Goal: Task Accomplishment & Management: Manage account settings

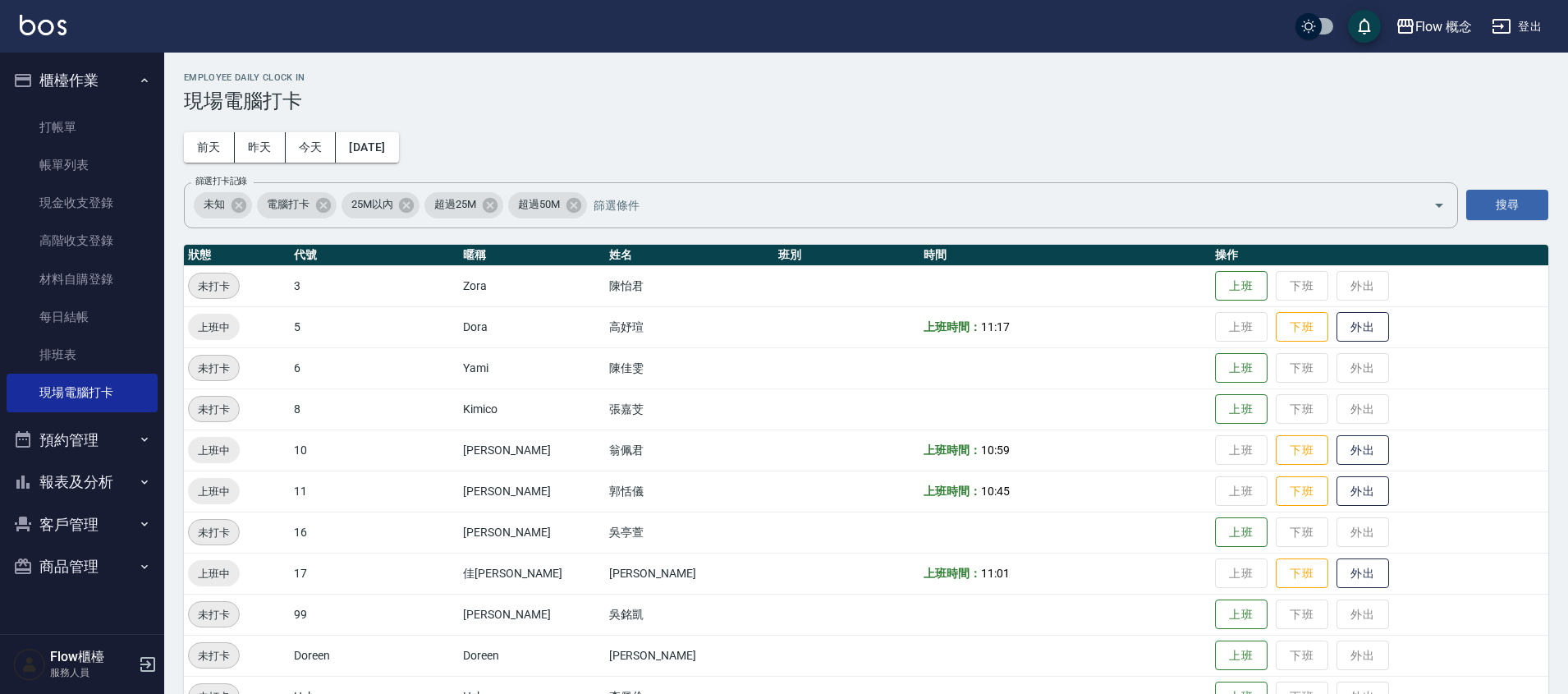
click at [102, 522] on button "客戶管理" at bounding box center [82, 525] width 151 height 43
click at [86, 562] on link "客戶列表" at bounding box center [82, 571] width 151 height 38
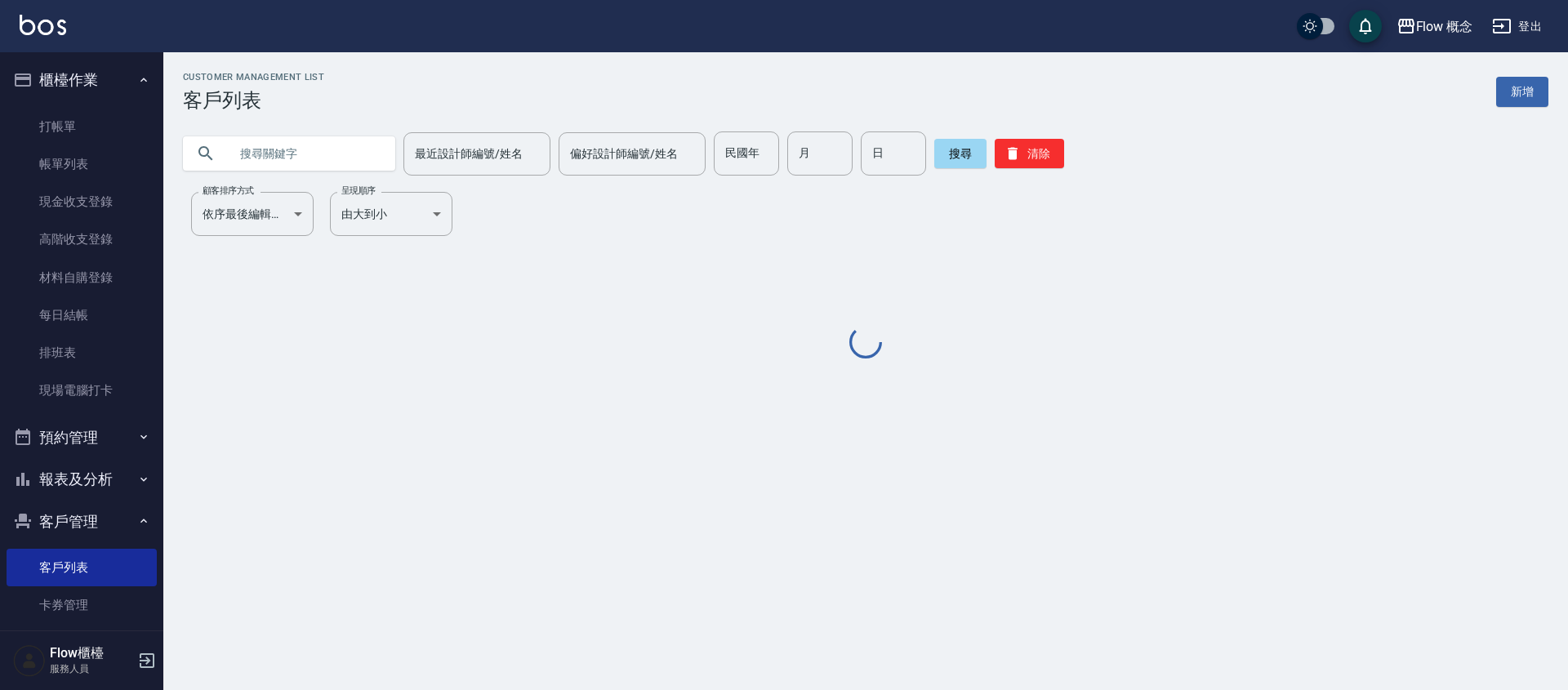
click at [320, 155] on input "text" at bounding box center [306, 154] width 154 height 44
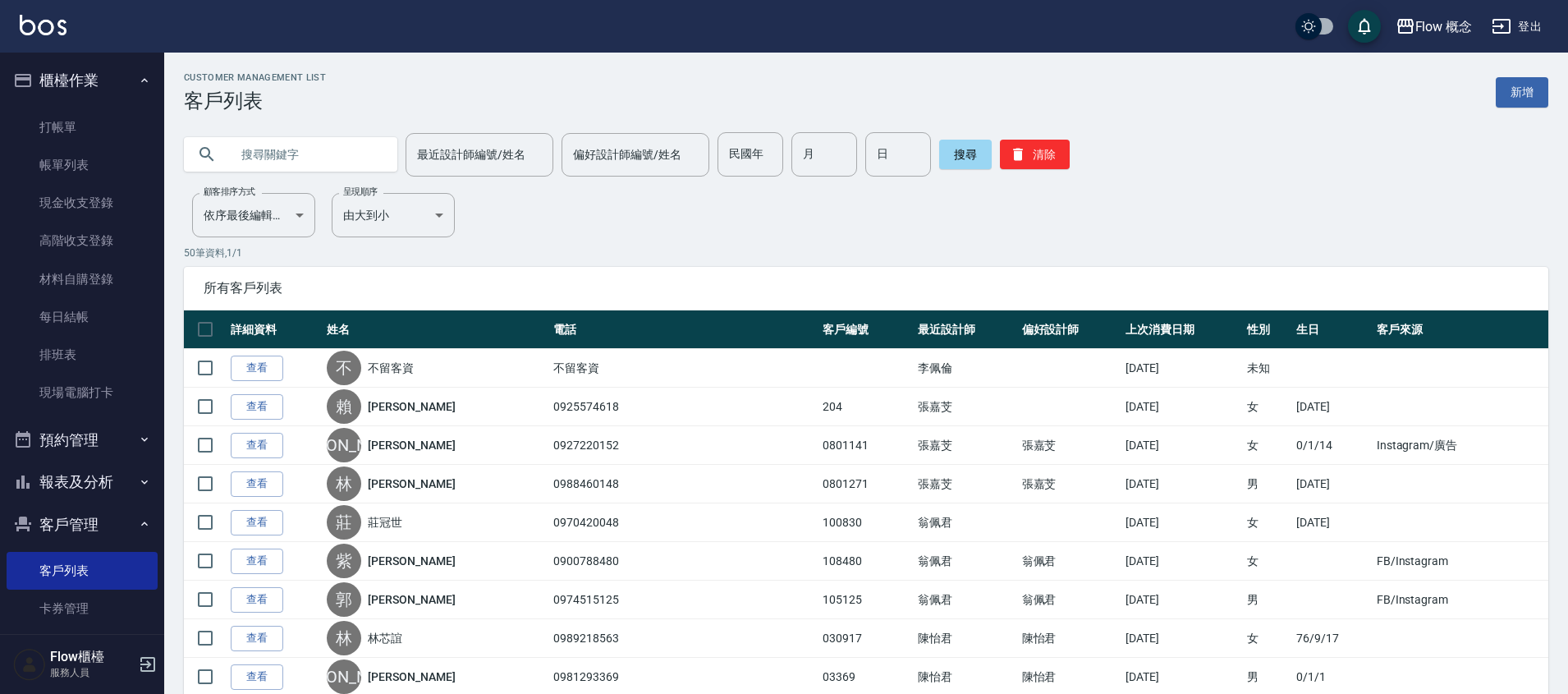
paste input "[PERSON_NAME]"
click at [954, 161] on button "搜尋" at bounding box center [966, 155] width 53 height 30
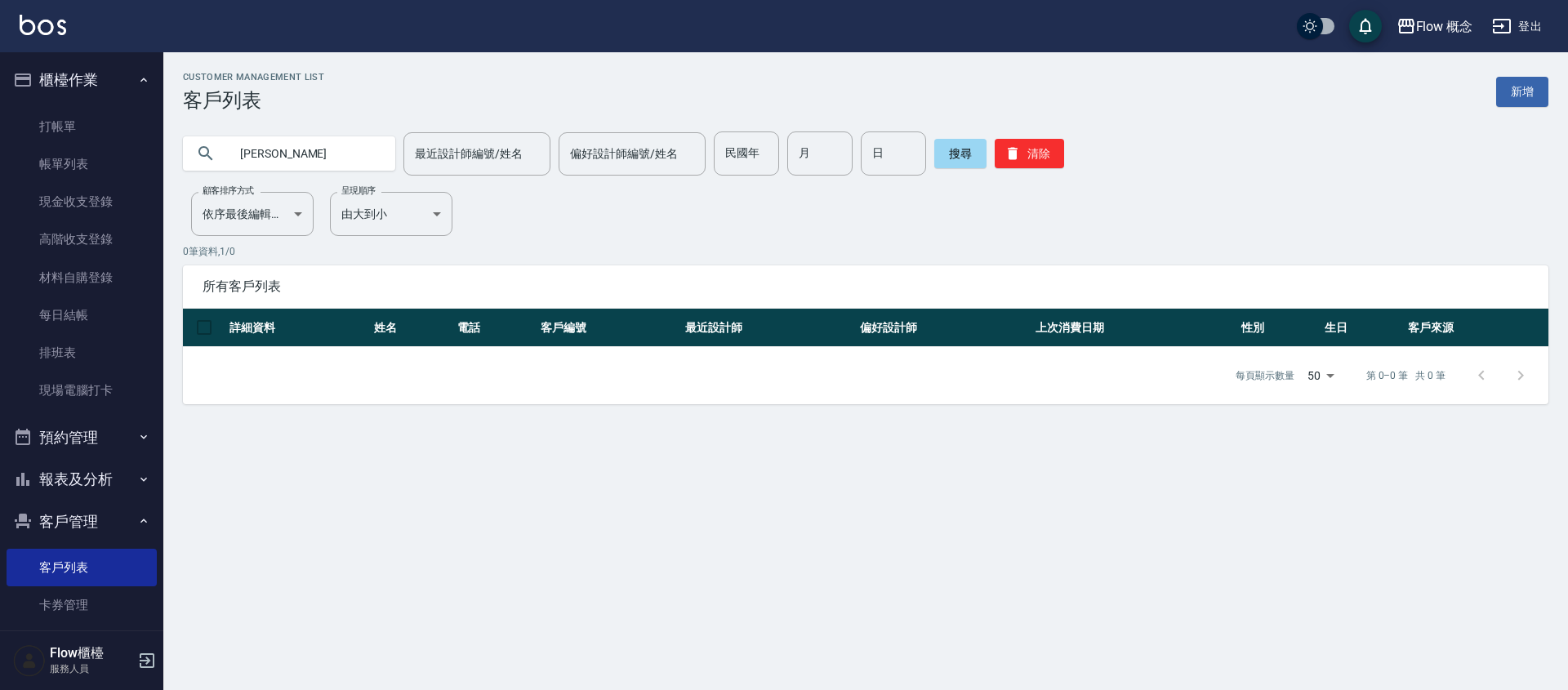
click at [332, 143] on input "[PERSON_NAME]" at bounding box center [306, 154] width 154 height 44
click at [311, 160] on input "[PERSON_NAME]" at bounding box center [306, 154] width 154 height 44
click at [943, 153] on button "搜尋" at bounding box center [961, 154] width 52 height 29
click at [313, 150] on input "[PERSON_NAME]" at bounding box center [306, 154] width 154 height 44
paste input "0922854812"
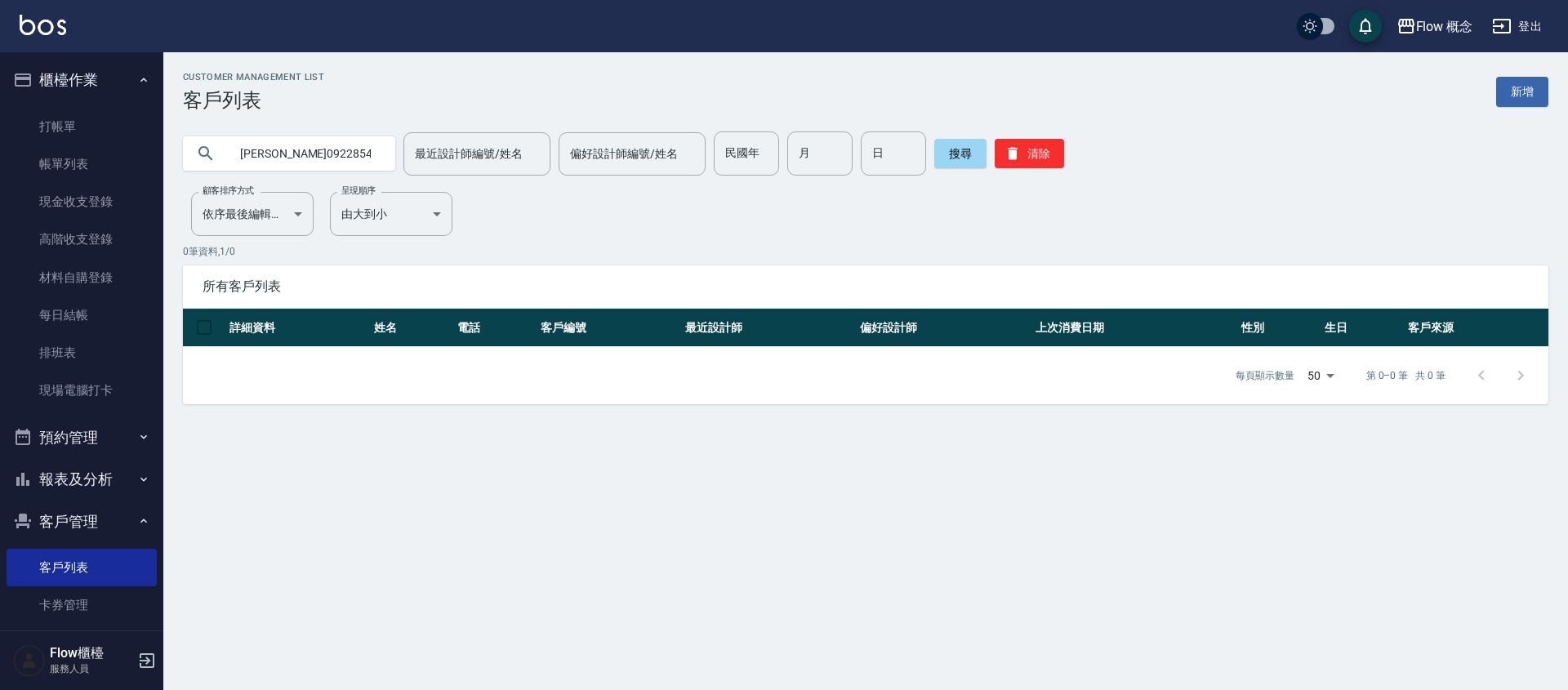
drag, startPoint x: 256, startPoint y: 154, endPoint x: 239, endPoint y: 155, distance: 17.0
click at [239, 155] on input "[PERSON_NAME]0922854812" at bounding box center [306, 154] width 154 height 44
type input "922854812"
click at [946, 150] on button "搜尋" at bounding box center [961, 154] width 52 height 29
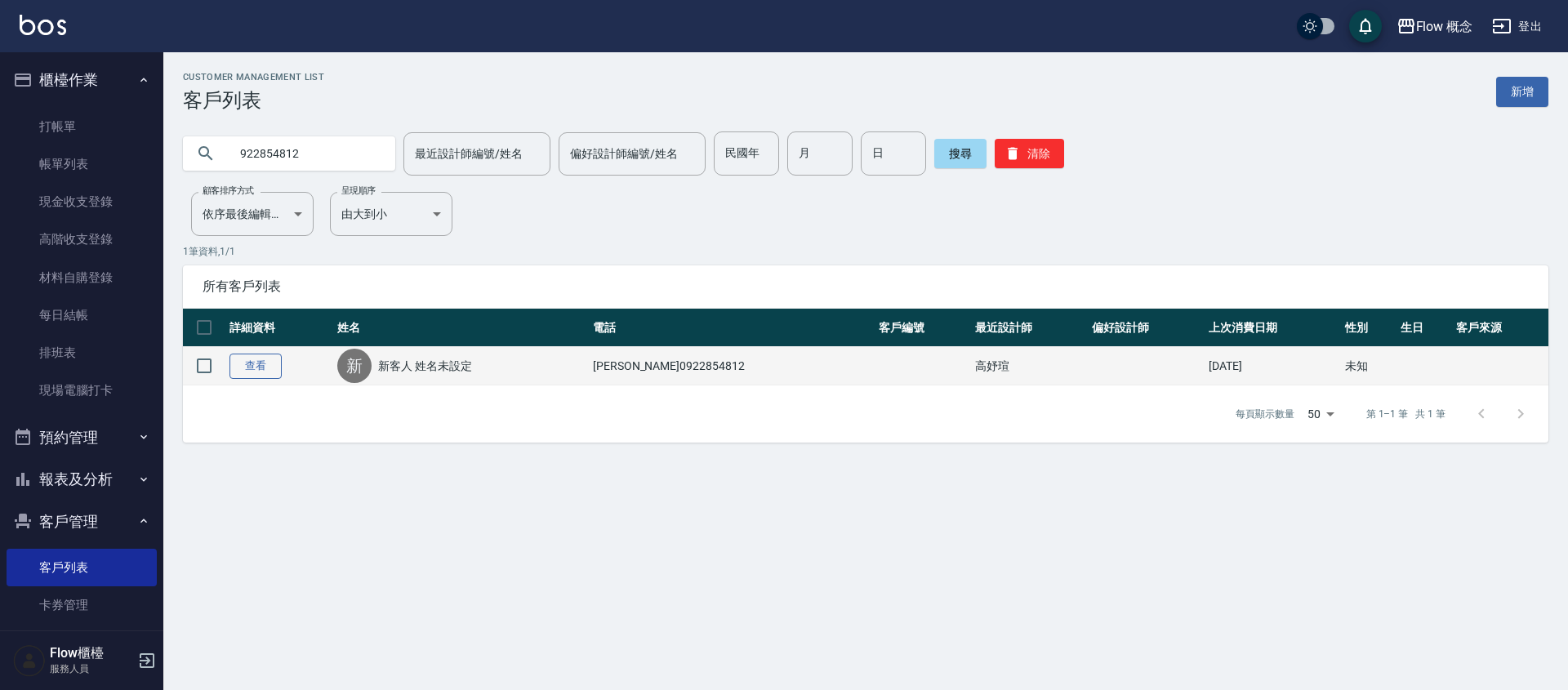
click at [266, 358] on link "查看" at bounding box center [256, 366] width 52 height 25
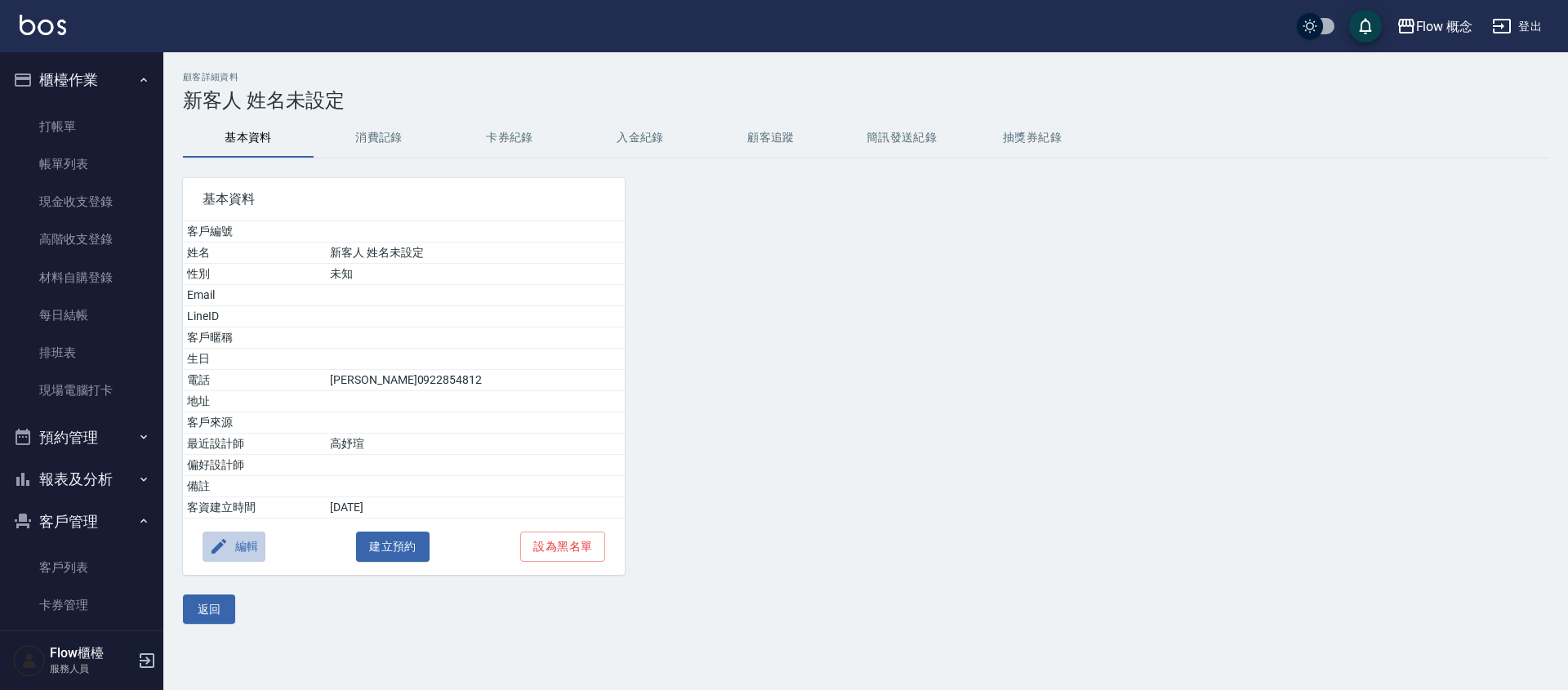
click at [229, 552] on button "編輯" at bounding box center [234, 546] width 63 height 30
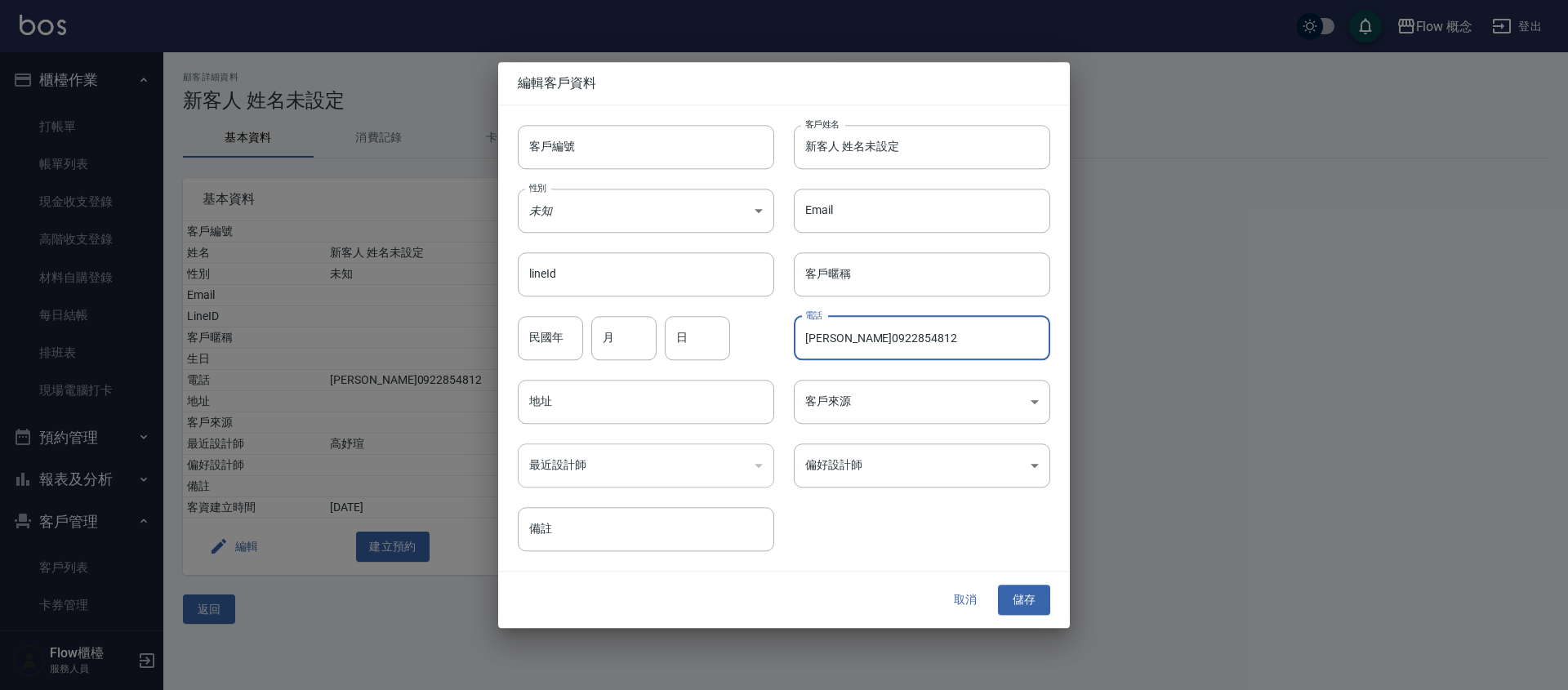
click at [807, 340] on input "[PERSON_NAME]0922854812" at bounding box center [922, 338] width 257 height 44
type input "[PERSON_NAME]0922854812"
type input "鄭"
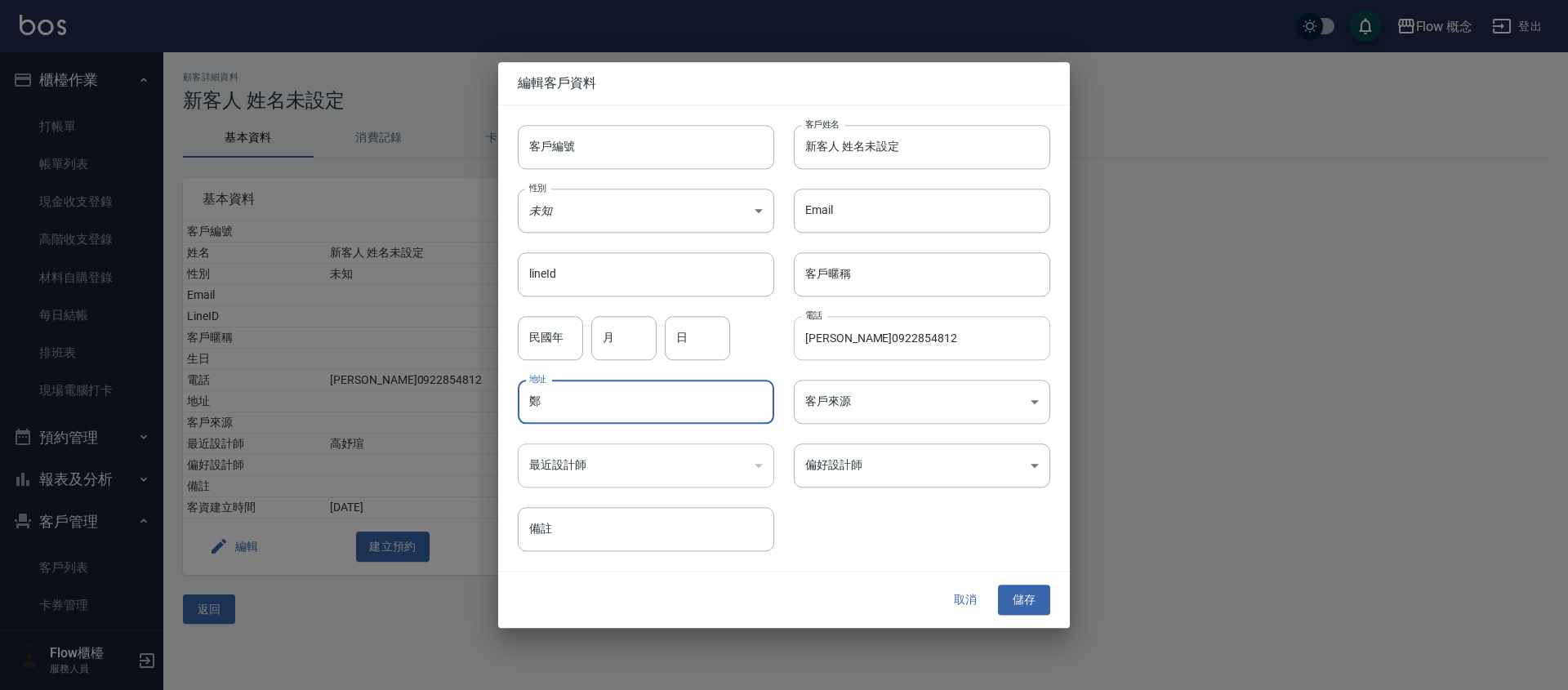
click at [832, 335] on input "[PERSON_NAME]0922854812" at bounding box center [922, 338] width 257 height 44
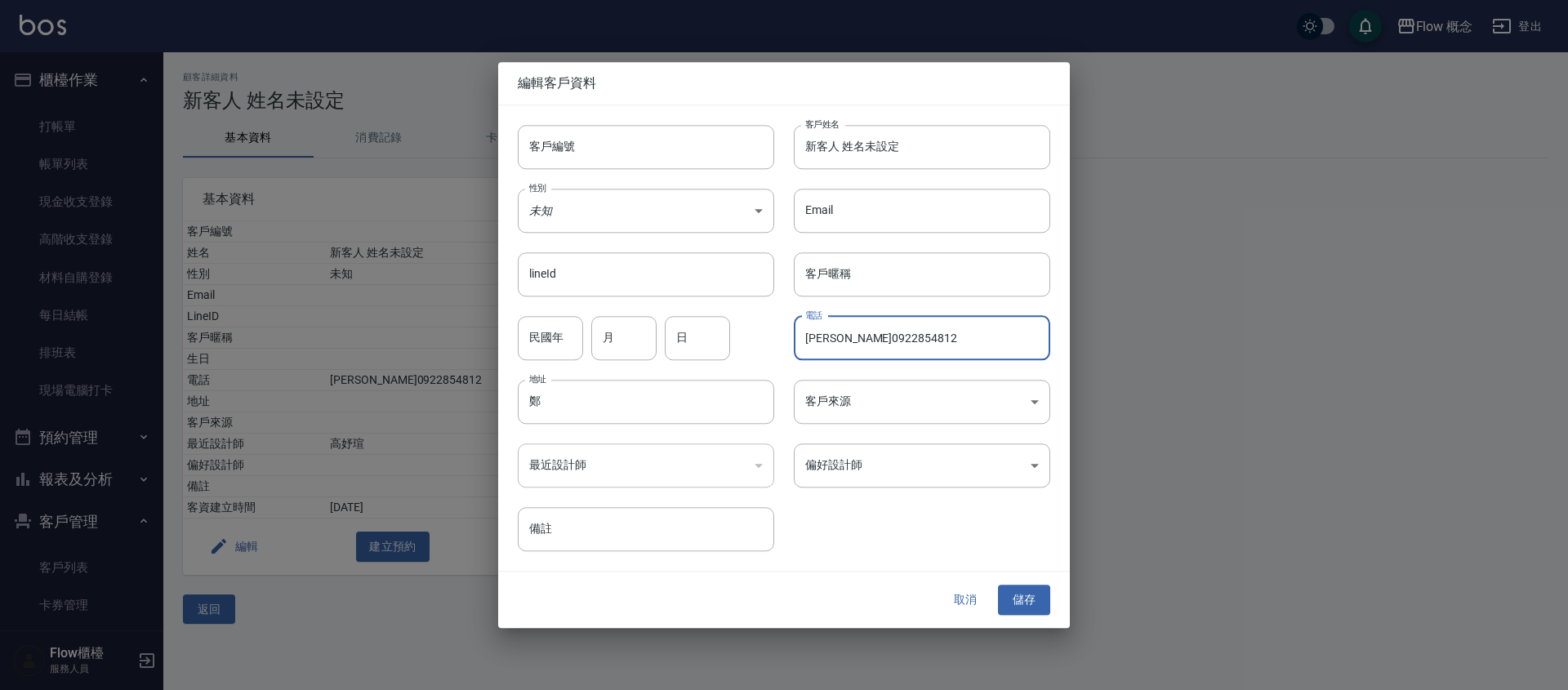
click at [832, 335] on input "[PERSON_NAME]0922854812" at bounding box center [922, 338] width 257 height 44
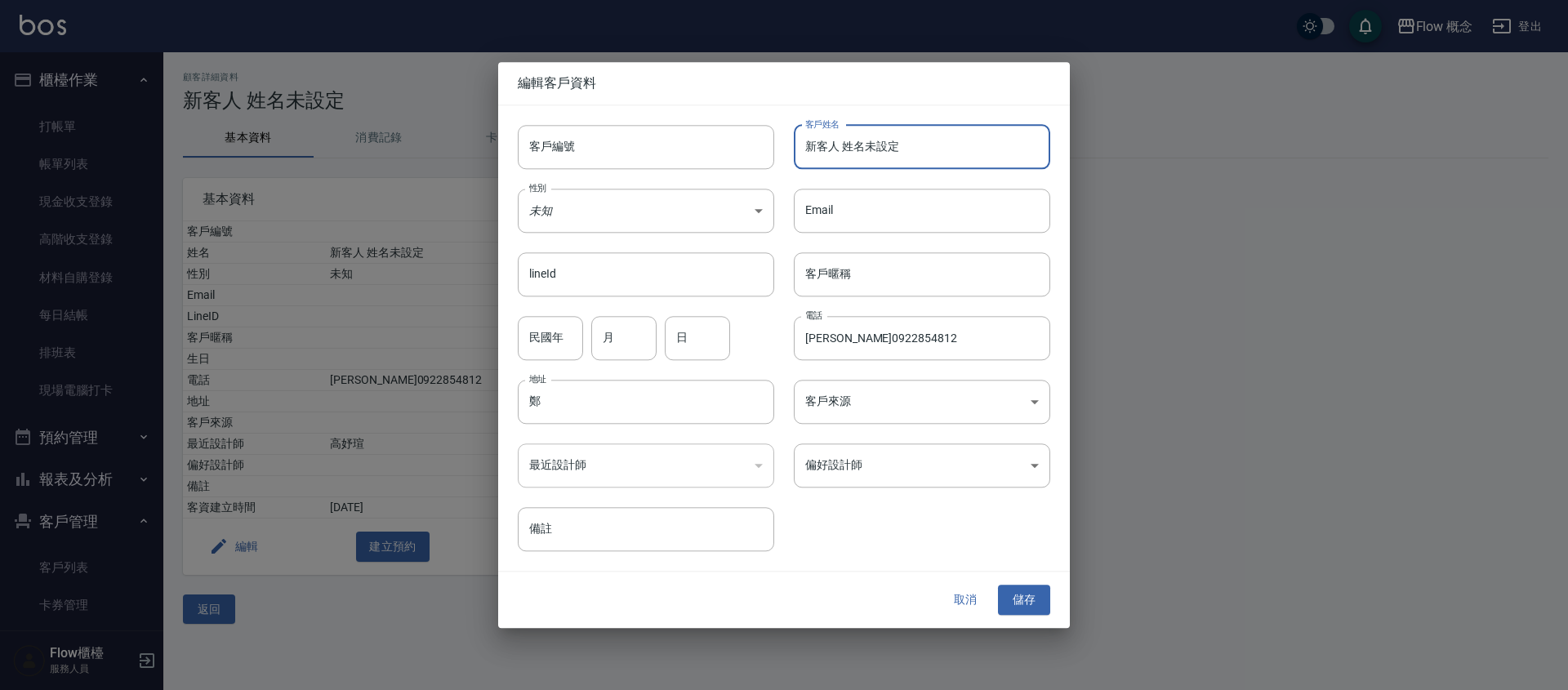
click at [878, 145] on input "新客人 姓名未設定" at bounding box center [922, 147] width 257 height 44
paste input "[PERSON_NAME]0922854812"
type input "[PERSON_NAME]"
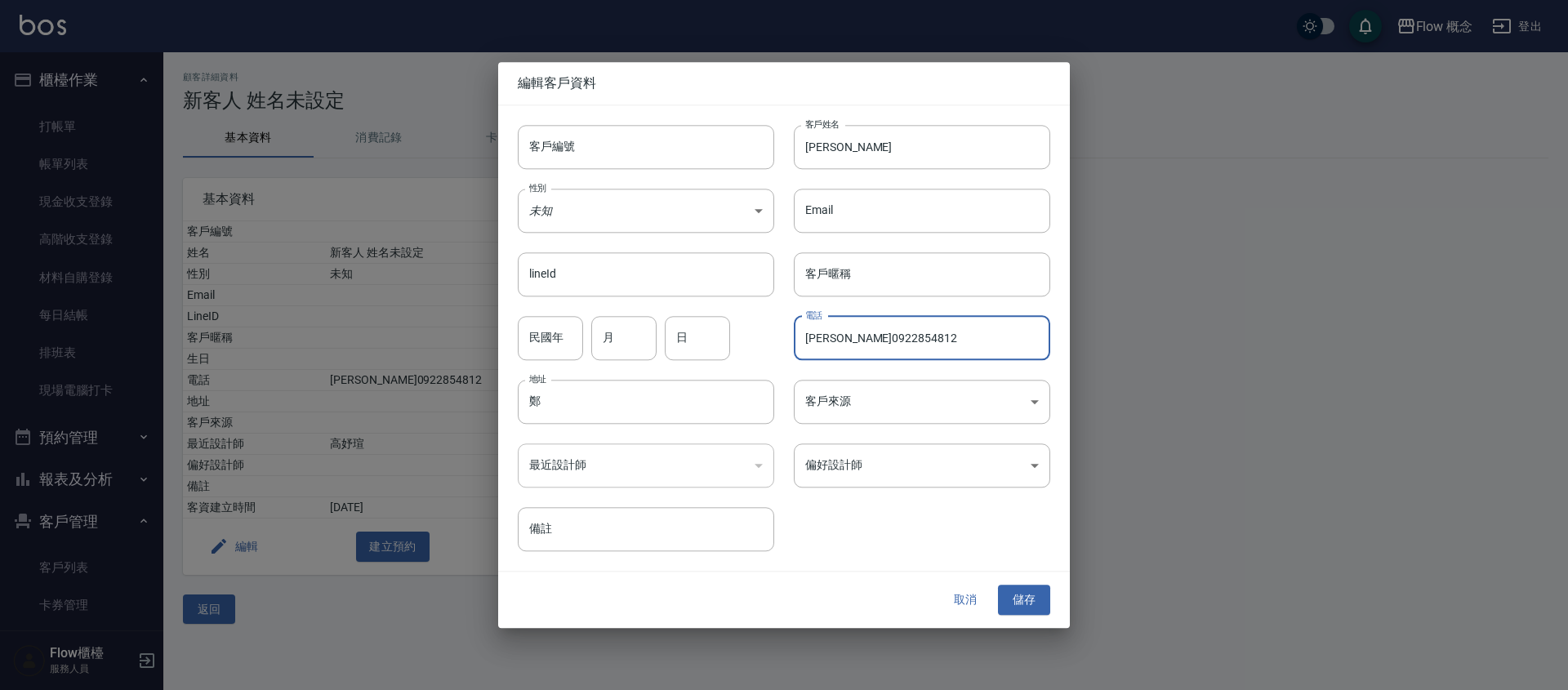
click at [840, 337] on input "[PERSON_NAME]0922854812" at bounding box center [922, 338] width 257 height 44
type input "0922854812"
click at [1029, 611] on button "儲存" at bounding box center [1024, 600] width 52 height 30
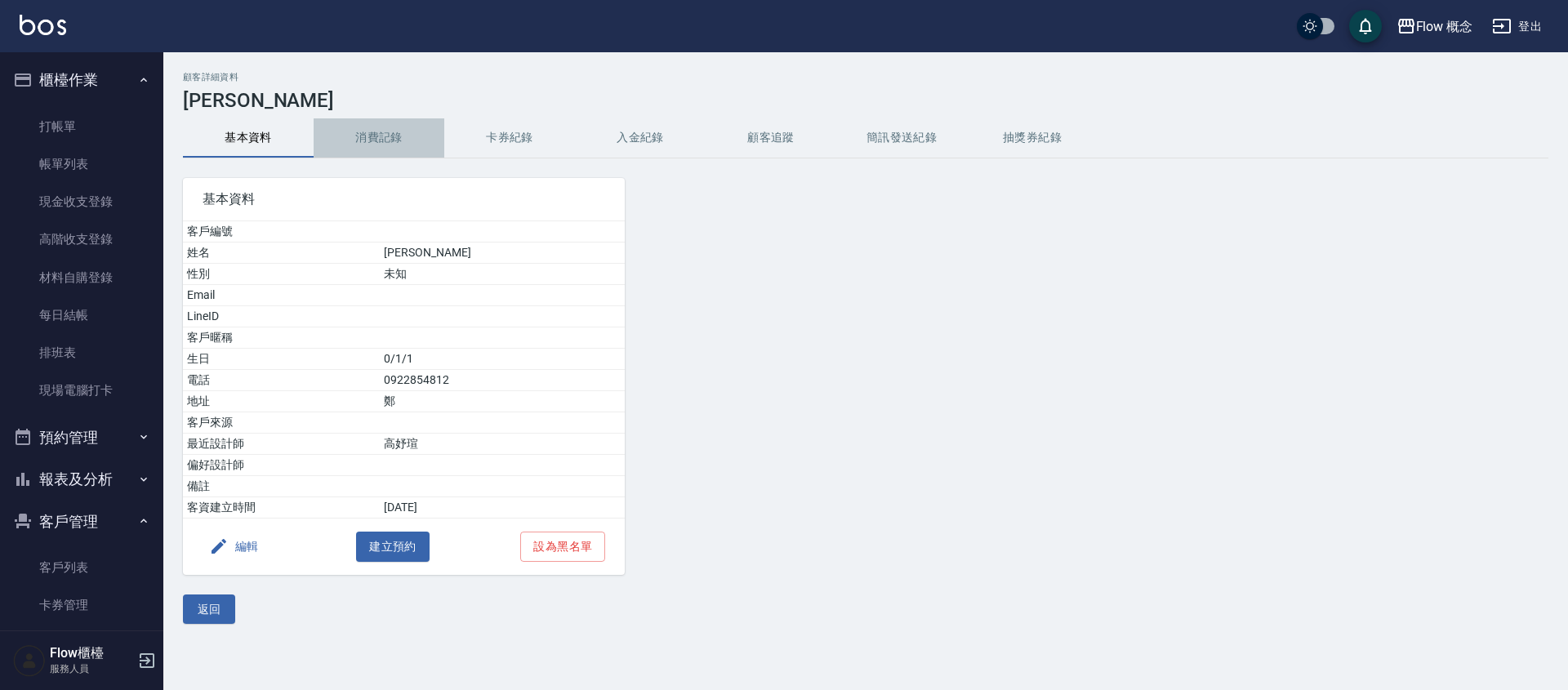
click at [407, 138] on button "消費記錄" at bounding box center [379, 138] width 131 height 39
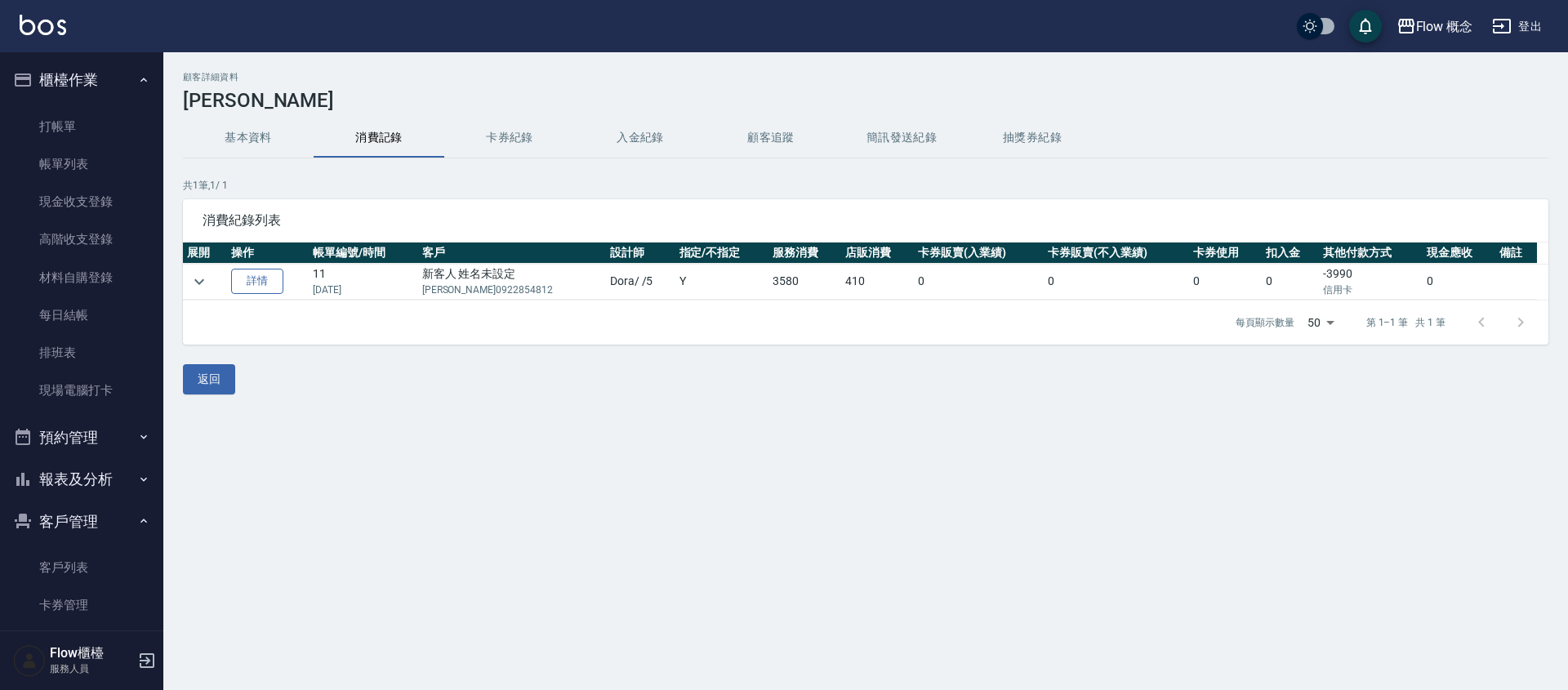
click at [271, 283] on link "詳情" at bounding box center [258, 281] width 52 height 25
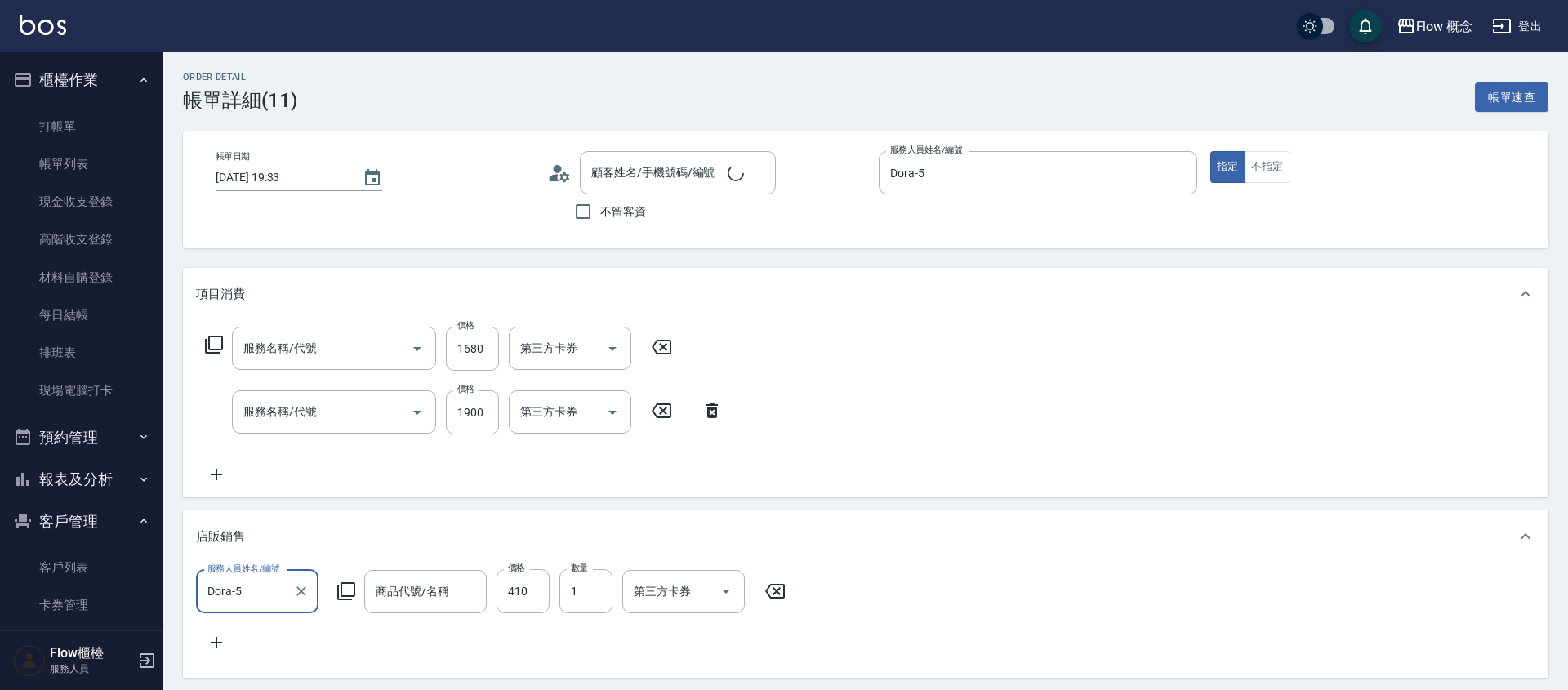
type input "[DATE] 19:33"
type input "Dora-5"
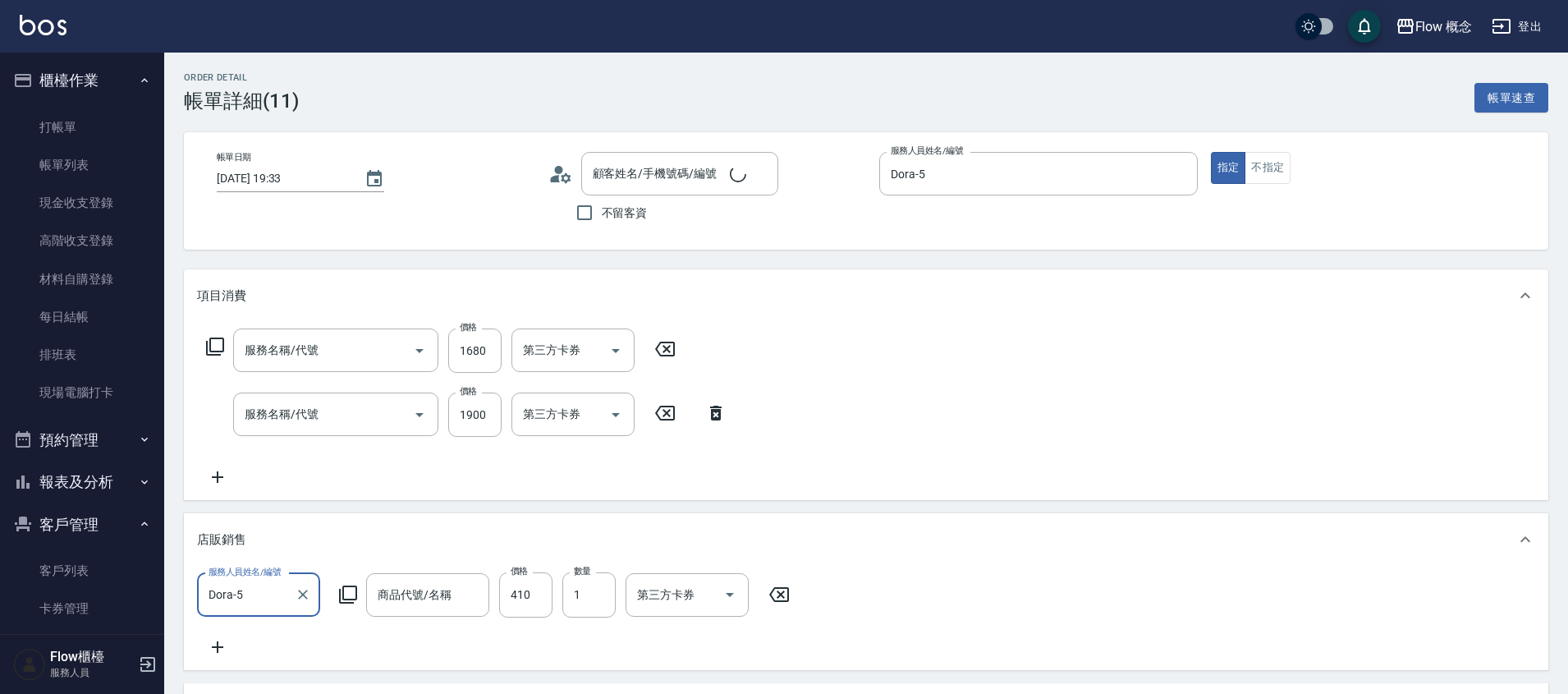
type input "[PERSON_NAME]/0922854812/"
type input "[PERSON_NAME]三段式護髮(503)"
type input "染髮(401)"
type input "TKO護色洗(小)"
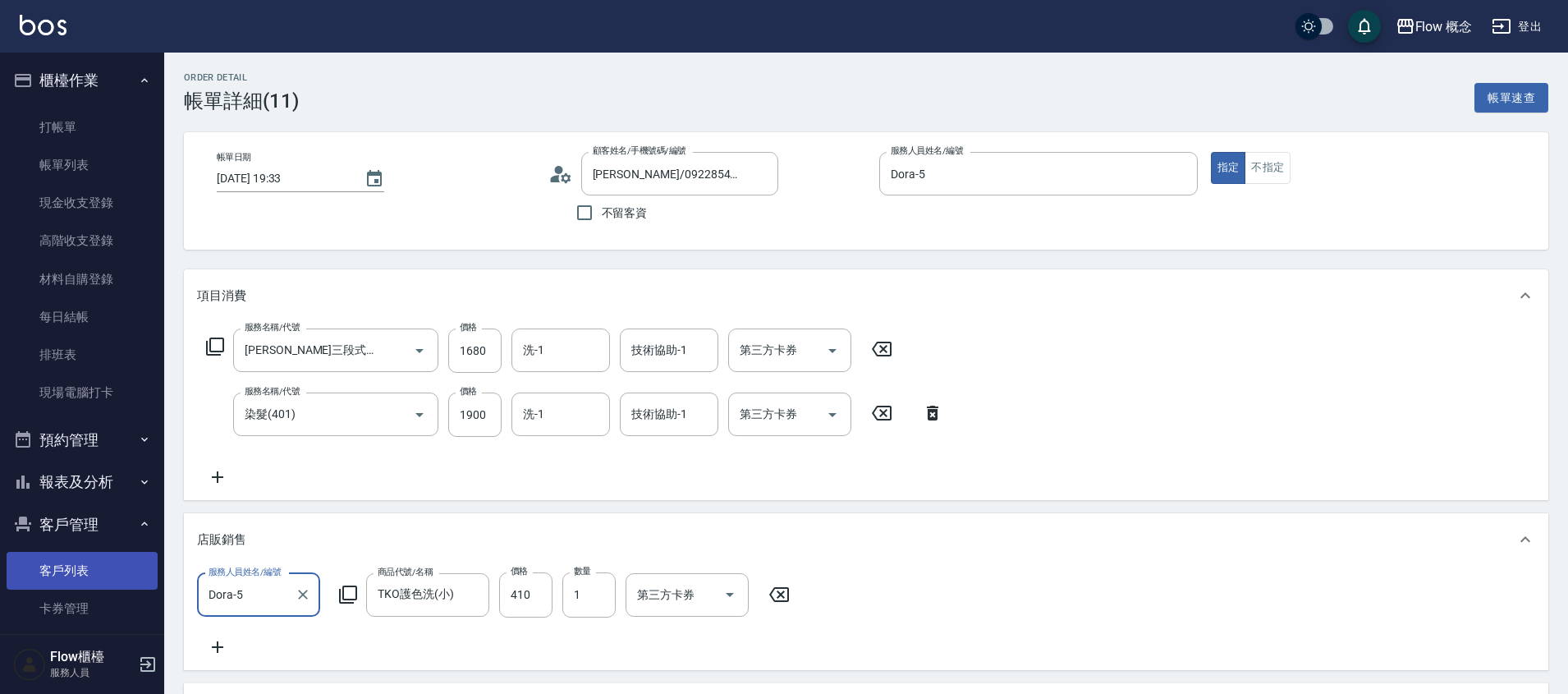
click at [95, 574] on link "客戶列表" at bounding box center [82, 571] width 151 height 38
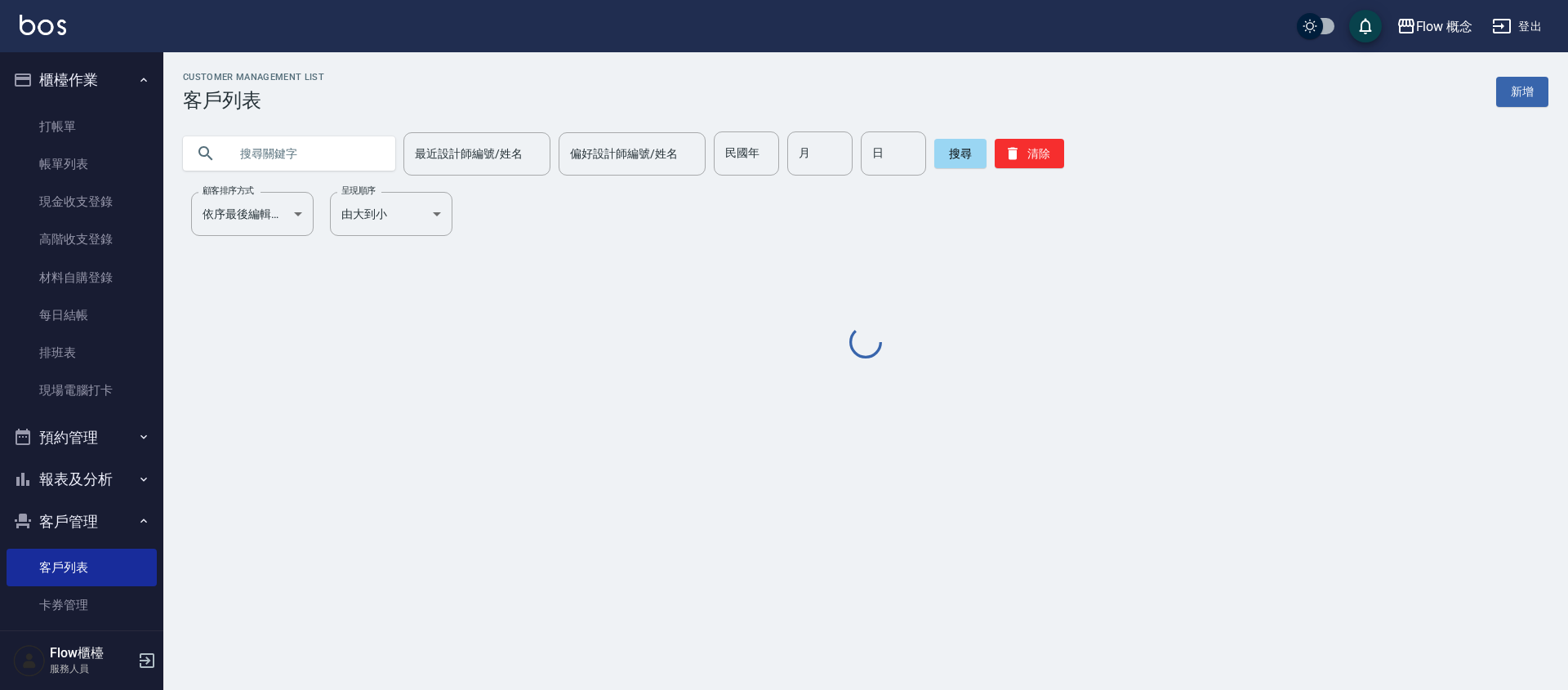
click at [289, 155] on input "text" at bounding box center [306, 154] width 154 height 44
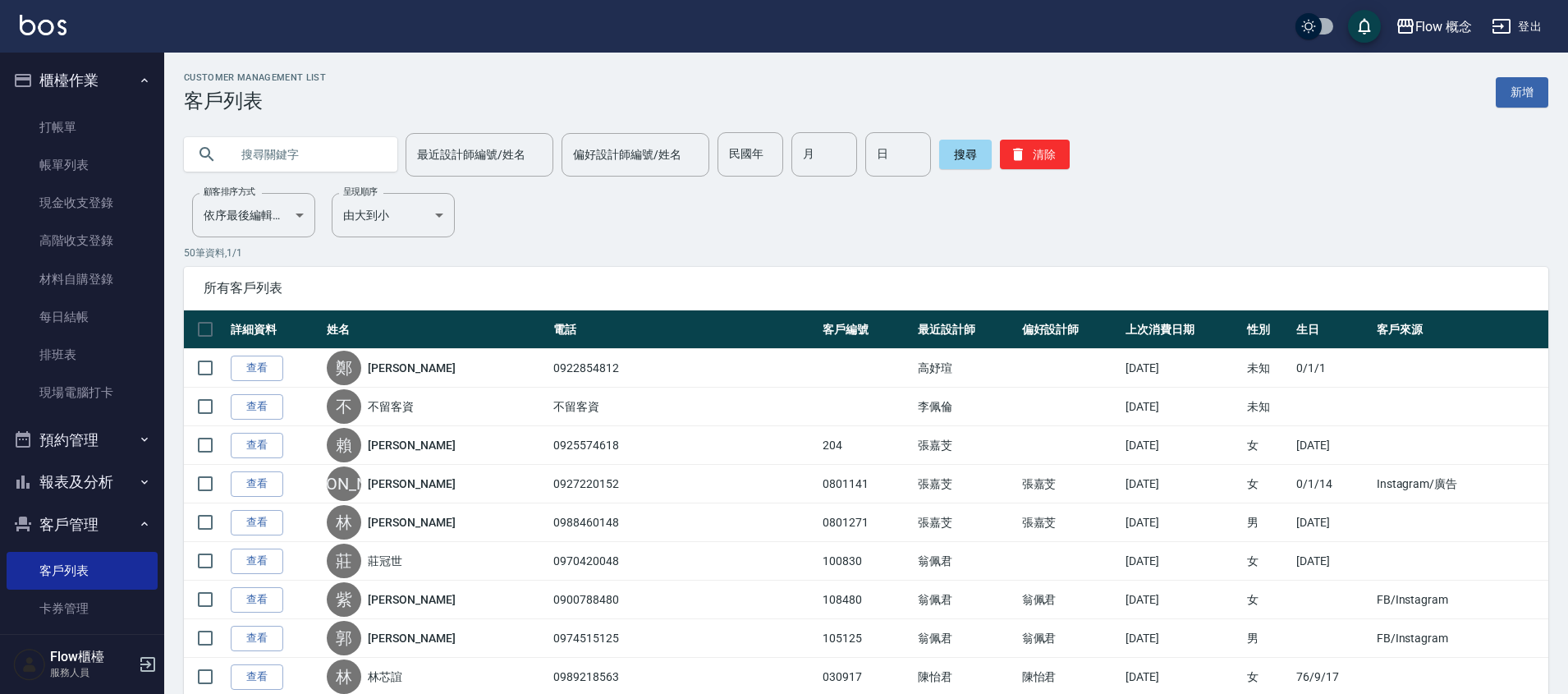
paste input "[PERSON_NAME]0922854812"
drag, startPoint x: 274, startPoint y: 159, endPoint x: 226, endPoint y: 157, distance: 48.0
click at [226, 157] on div "[PERSON_NAME]0922854812" at bounding box center [291, 155] width 214 height 35
type input "0922854812"
click at [939, 155] on button "搜尋" at bounding box center [966, 155] width 53 height 30
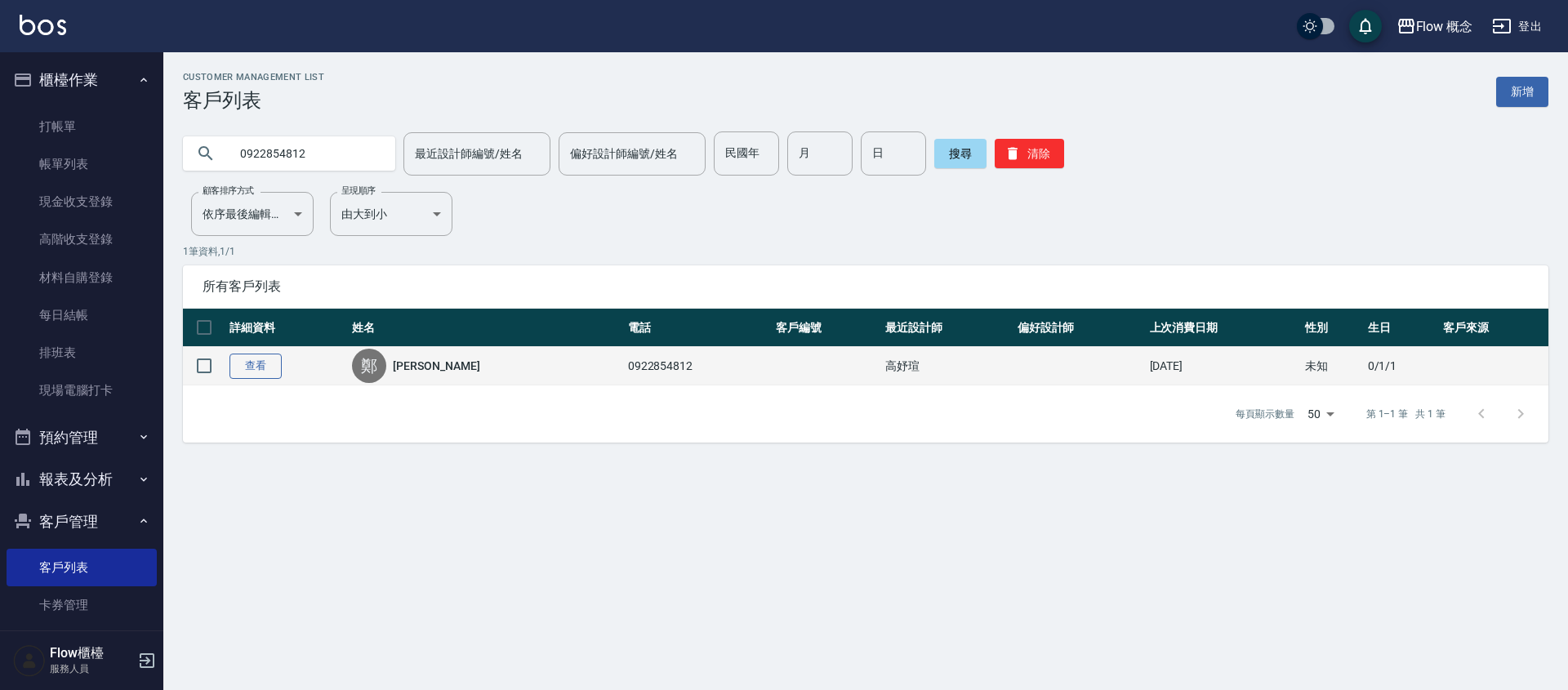
click at [275, 370] on link "查看" at bounding box center [256, 366] width 52 height 25
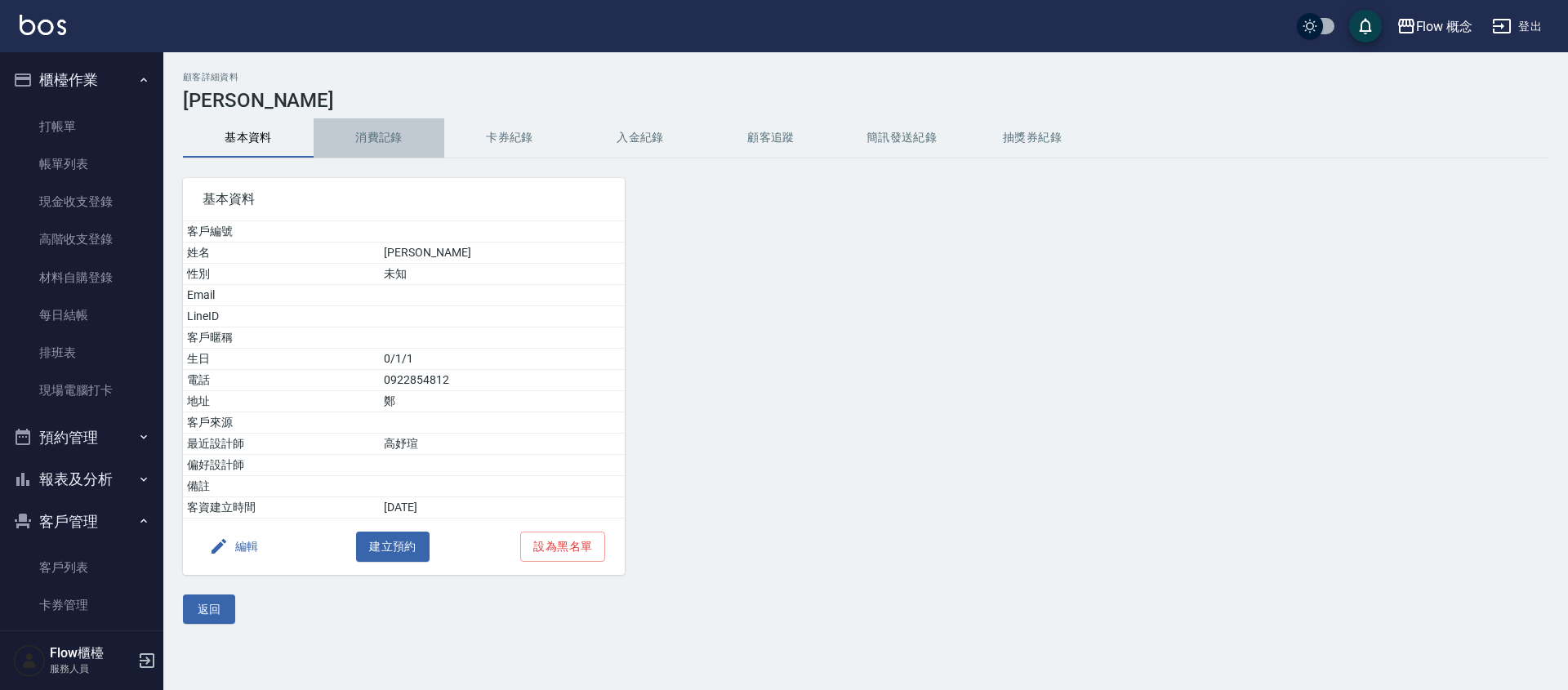
click at [382, 141] on button "消費記錄" at bounding box center [379, 138] width 131 height 39
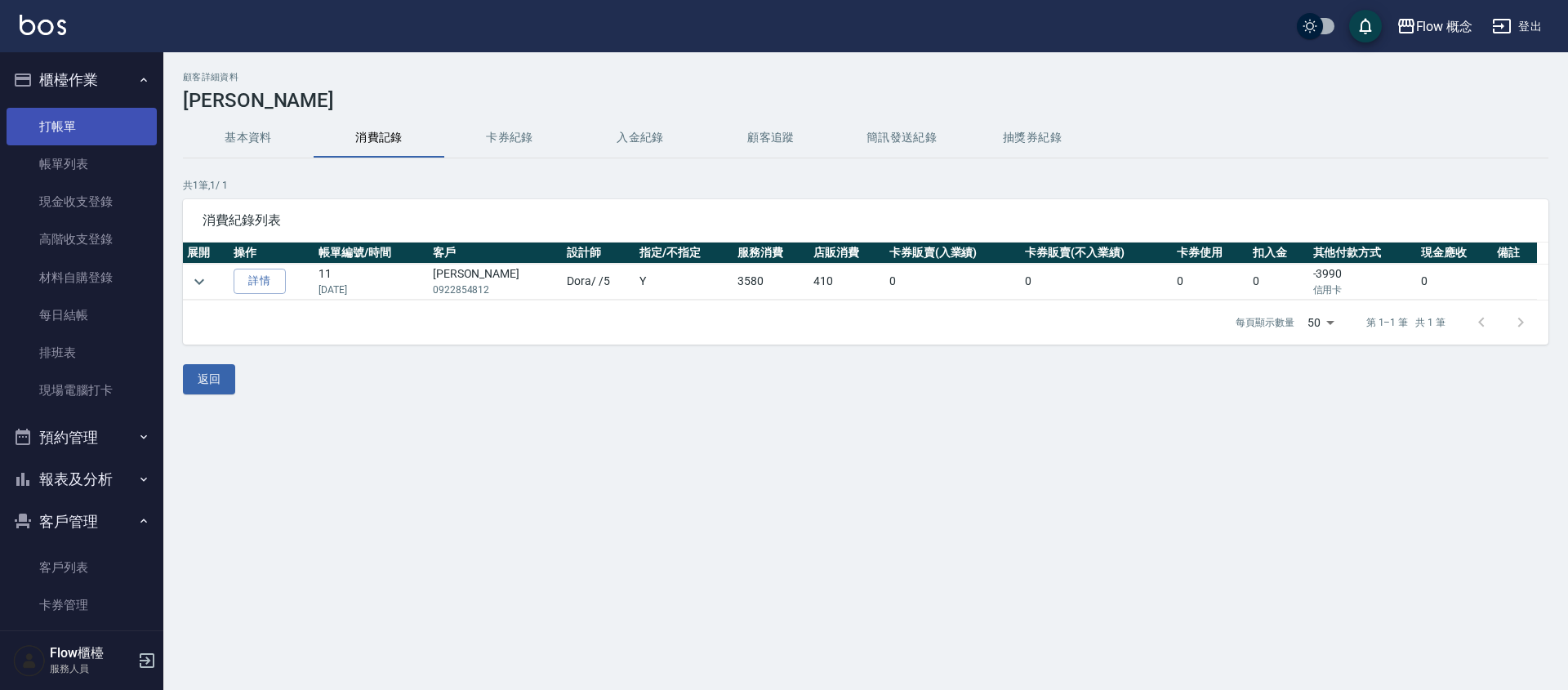
click at [46, 124] on link "打帳單" at bounding box center [82, 127] width 150 height 38
